Goal: Task Accomplishment & Management: Manage account settings

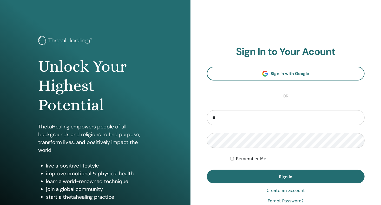
type input "**********"
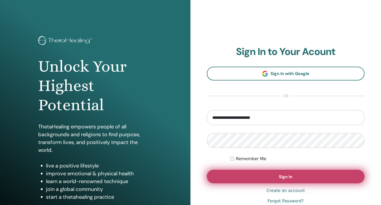
click at [283, 177] on span "Sign In" at bounding box center [286, 176] width 14 height 5
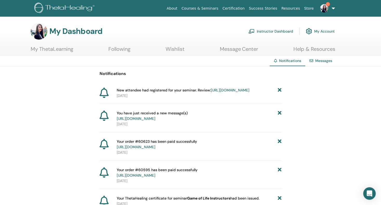
click at [278, 89] on icon at bounding box center [280, 89] width 4 height 5
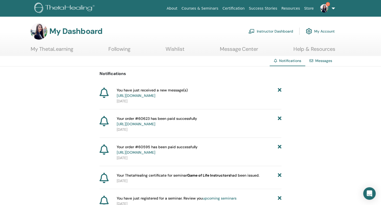
click at [326, 4] on span "1" at bounding box center [328, 4] width 4 height 4
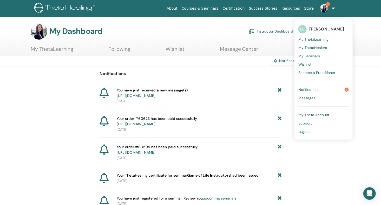
click at [309, 98] on span "Messages" at bounding box center [306, 97] width 17 height 5
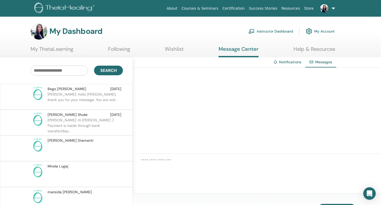
click at [63, 96] on p "ELONA: Hello Begona, thank you for your message. You are wel..." at bounding box center [85, 100] width 75 height 16
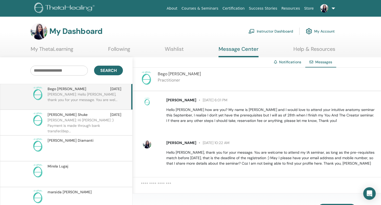
click at [266, 30] on link "Instructor Dashboard" at bounding box center [271, 30] width 45 height 11
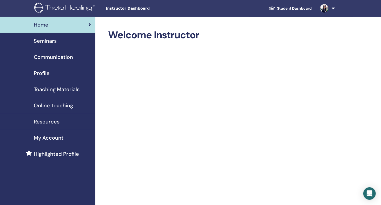
click at [39, 39] on span "Seminars" at bounding box center [45, 41] width 23 height 8
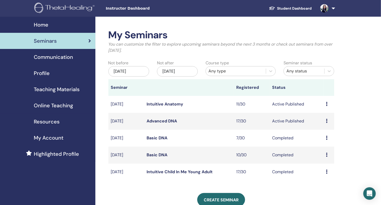
click at [168, 119] on link "Advanced DNA" at bounding box center [162, 120] width 30 height 5
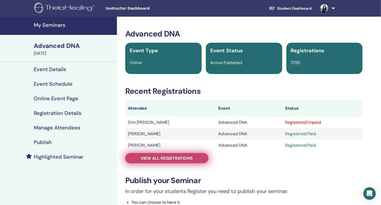
click at [191, 156] on span "View all registrations" at bounding box center [167, 157] width 52 height 5
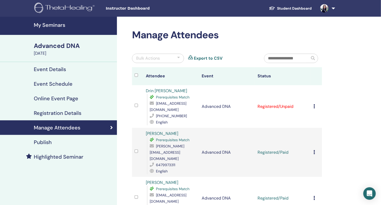
click at [314, 104] on icon at bounding box center [314, 106] width 2 height 4
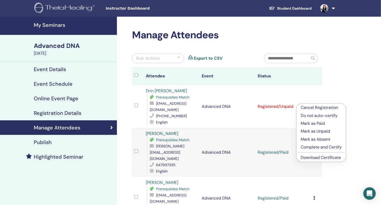
click at [315, 122] on p "Mark as Paid" at bounding box center [321, 123] width 41 height 6
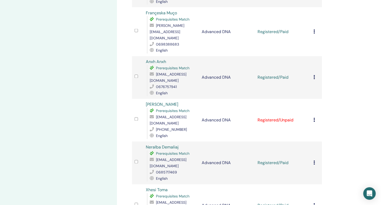
scroll to position [433, 0]
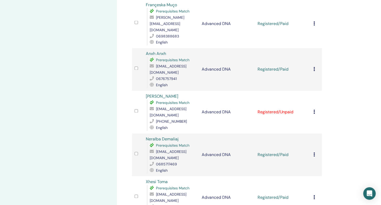
click at [314, 110] on icon at bounding box center [314, 112] width 2 height 4
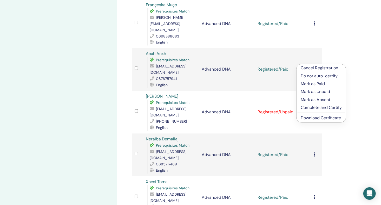
click at [314, 83] on p "Mark as Paid" at bounding box center [321, 84] width 41 height 6
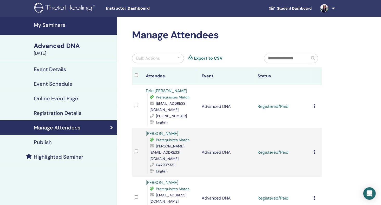
click at [48, 24] on h4 "My Seminars" at bounding box center [74, 25] width 80 height 6
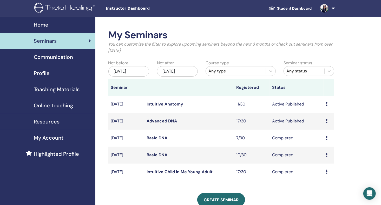
click at [327, 8] on img at bounding box center [324, 8] width 8 height 8
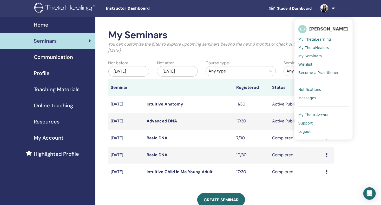
click at [306, 130] on span "Logout" at bounding box center [304, 131] width 12 height 5
